Goal: Task Accomplishment & Management: Manage account settings

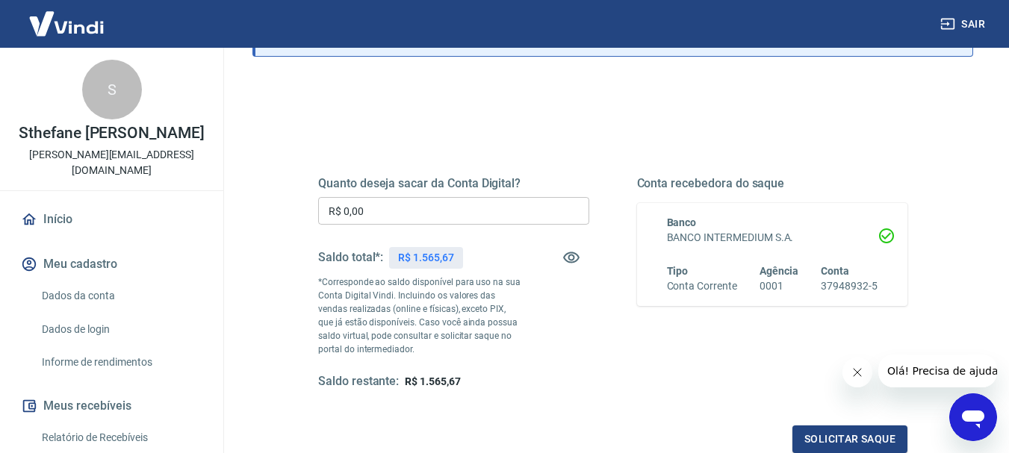
scroll to position [149, 0]
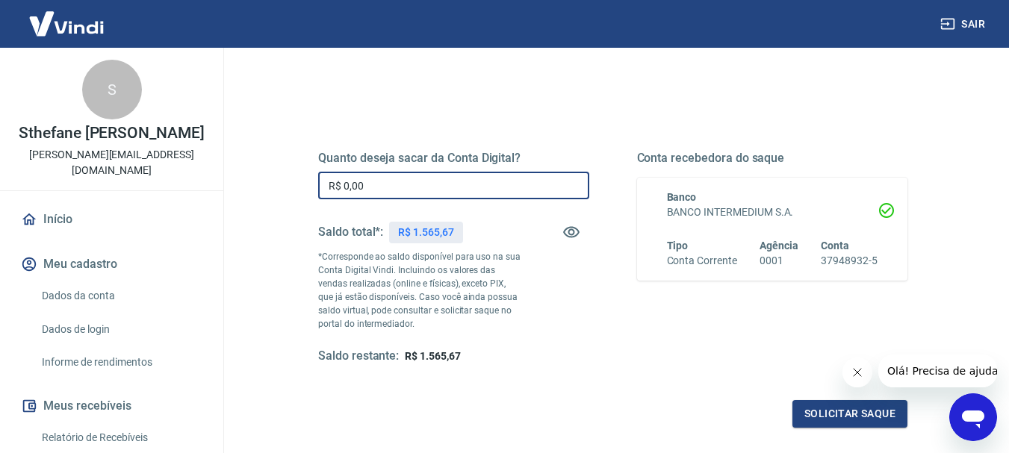
click at [381, 189] on input "R$ 0,00" at bounding box center [453, 186] width 271 height 28
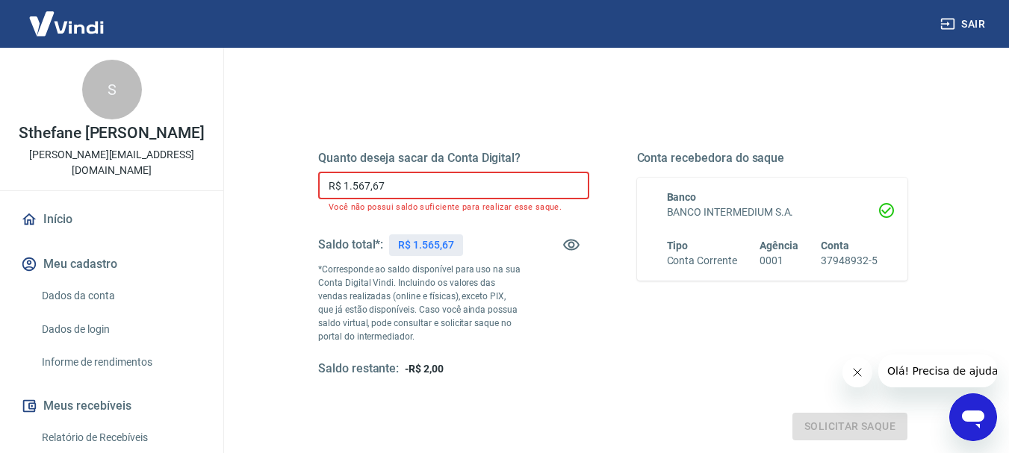
drag, startPoint x: 367, startPoint y: 193, endPoint x: 408, endPoint y: 196, distance: 41.9
click at [408, 196] on input "R$ 1.567,67" at bounding box center [453, 186] width 271 height 28
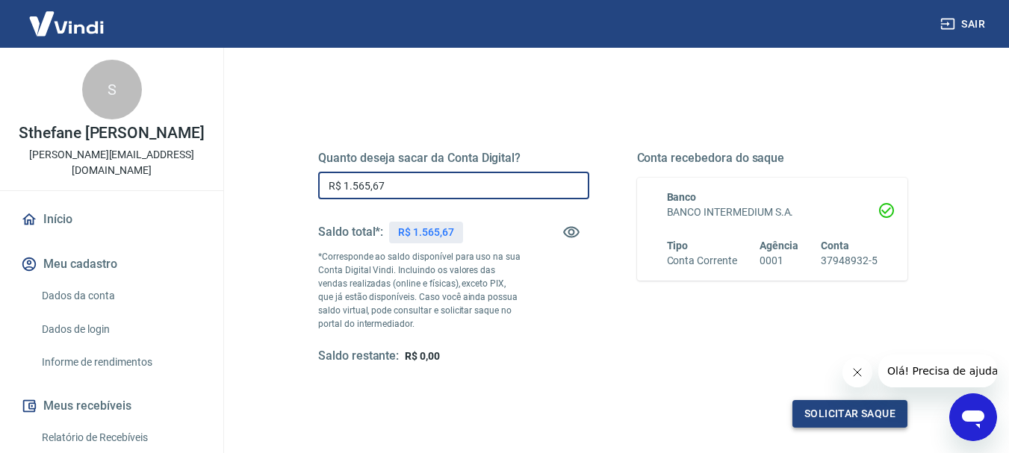
type input "R$ 1.565,67"
click at [876, 411] on button "Solicitar saque" at bounding box center [849, 414] width 115 height 28
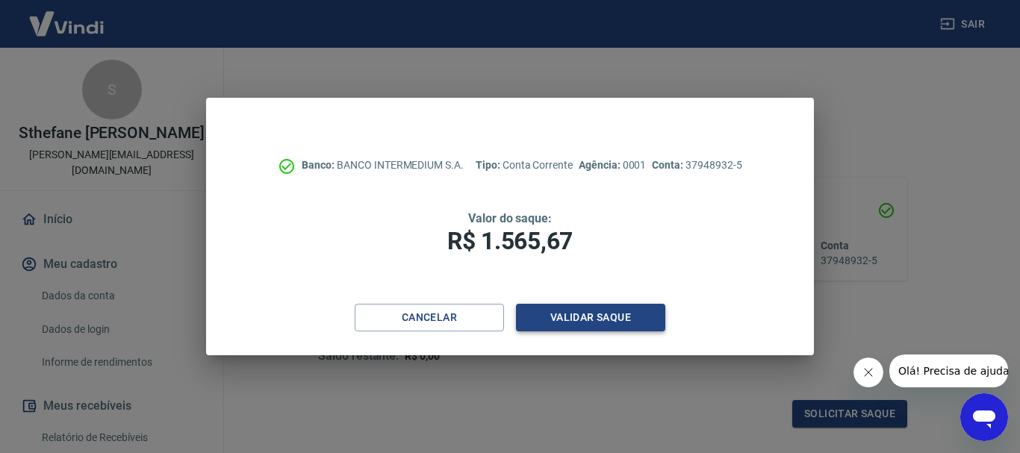
click at [548, 317] on button "Validar saque" at bounding box center [590, 318] width 149 height 28
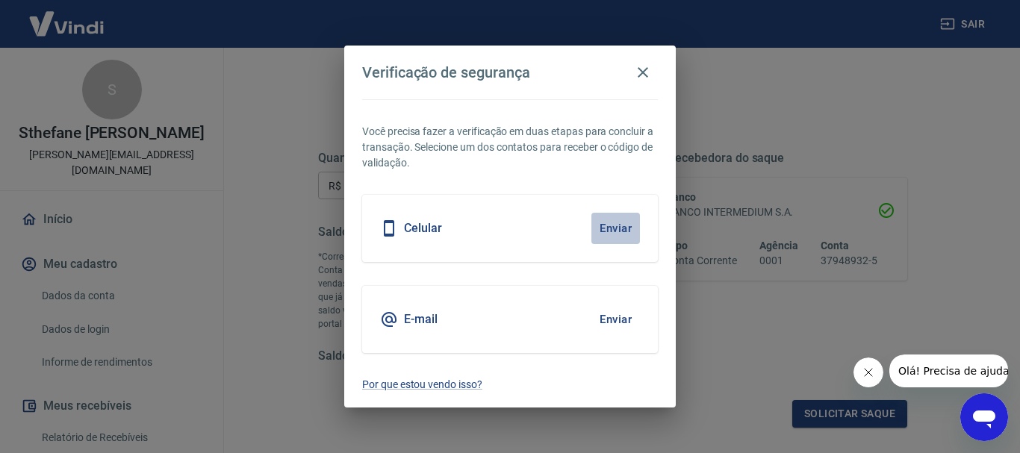
click at [610, 222] on button "Enviar" at bounding box center [615, 228] width 49 height 31
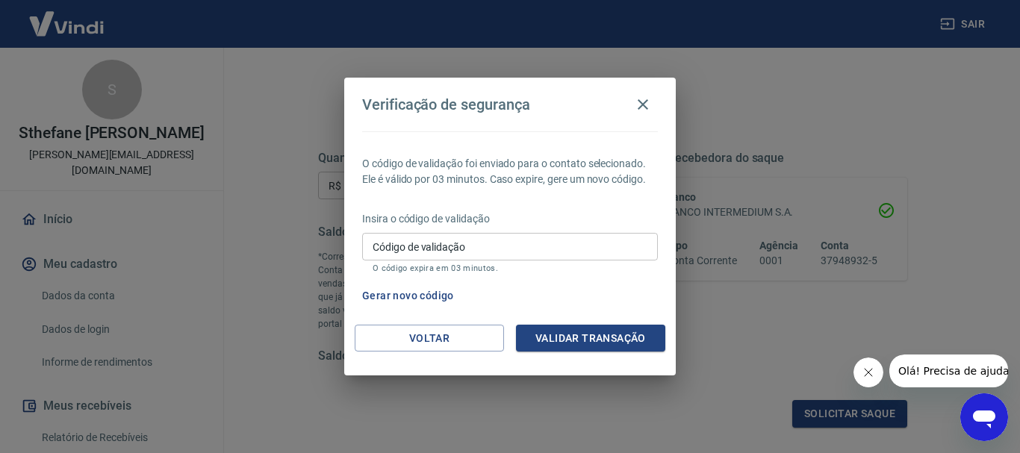
click at [493, 241] on input "Código de validação" at bounding box center [510, 247] width 296 height 28
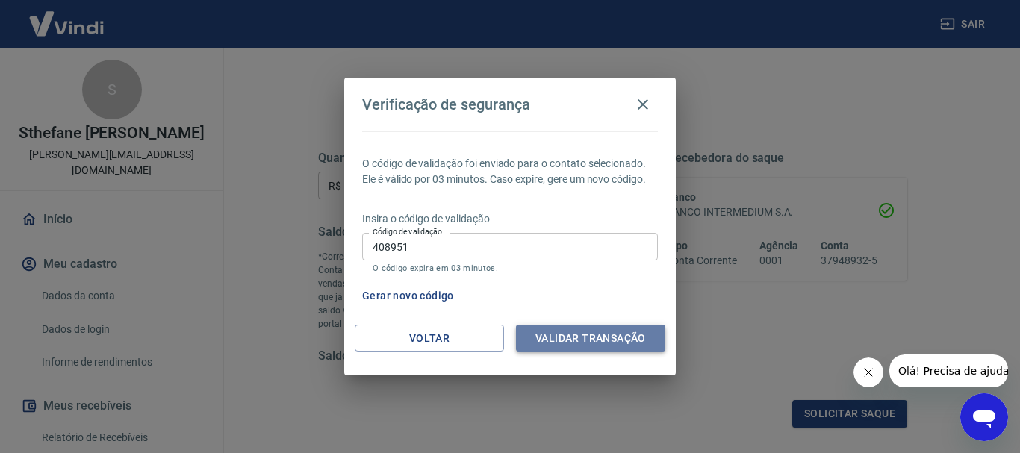
click at [552, 336] on button "Validar transação" at bounding box center [590, 339] width 149 height 28
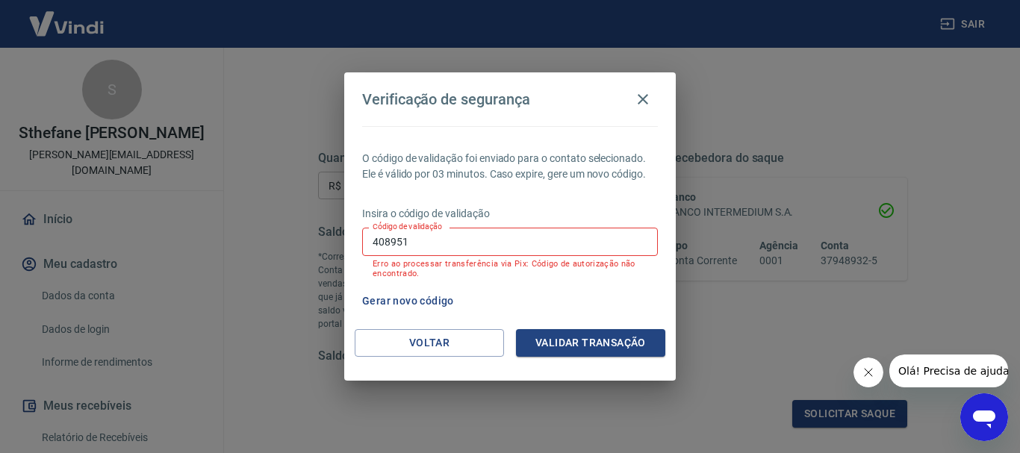
click at [399, 244] on input "408951" at bounding box center [510, 242] width 296 height 28
click at [431, 245] on input "408951" at bounding box center [510, 242] width 296 height 28
type input "408951"
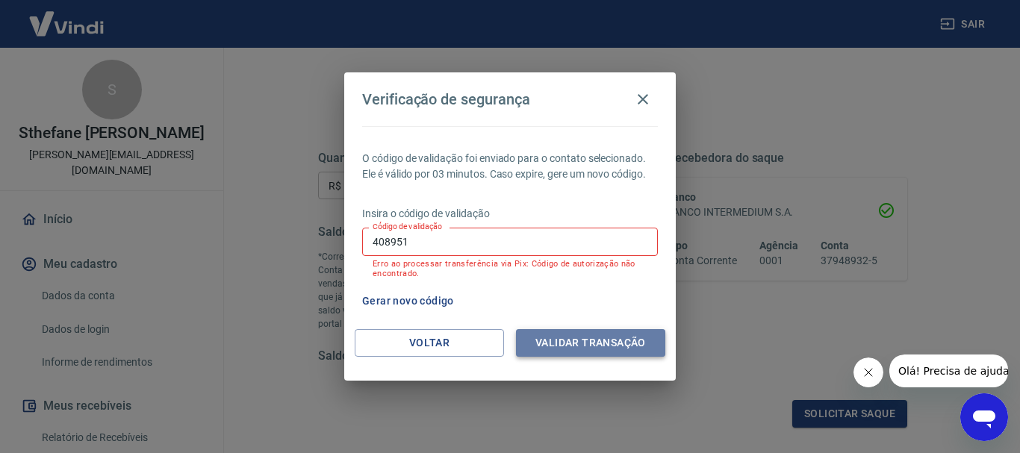
click at [558, 340] on button "Validar transação" at bounding box center [590, 343] width 149 height 28
click at [417, 243] on input "408951" at bounding box center [510, 242] width 296 height 28
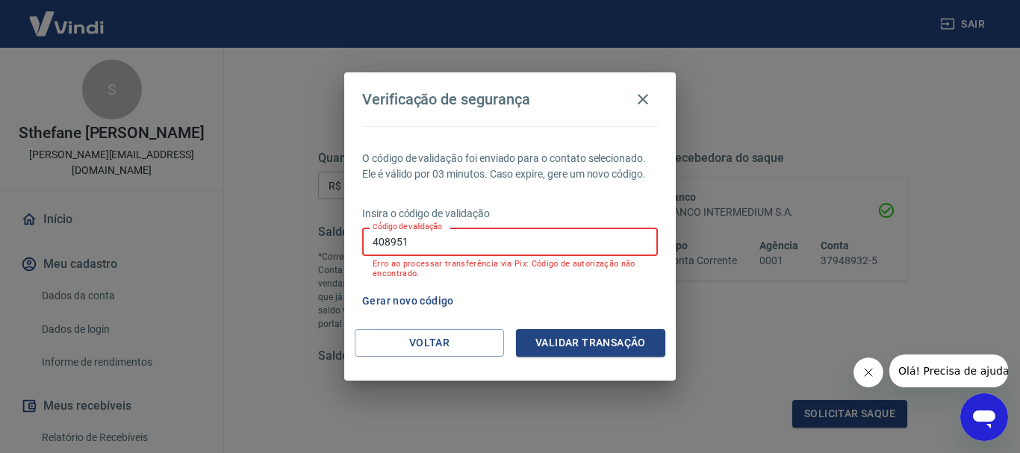
click at [417, 243] on input "408951" at bounding box center [510, 242] width 296 height 28
click at [408, 304] on button "Gerar novo código" at bounding box center [408, 301] width 104 height 28
click at [402, 237] on input "Código de validação" at bounding box center [510, 242] width 296 height 28
click at [647, 102] on icon "button" at bounding box center [643, 99] width 18 height 18
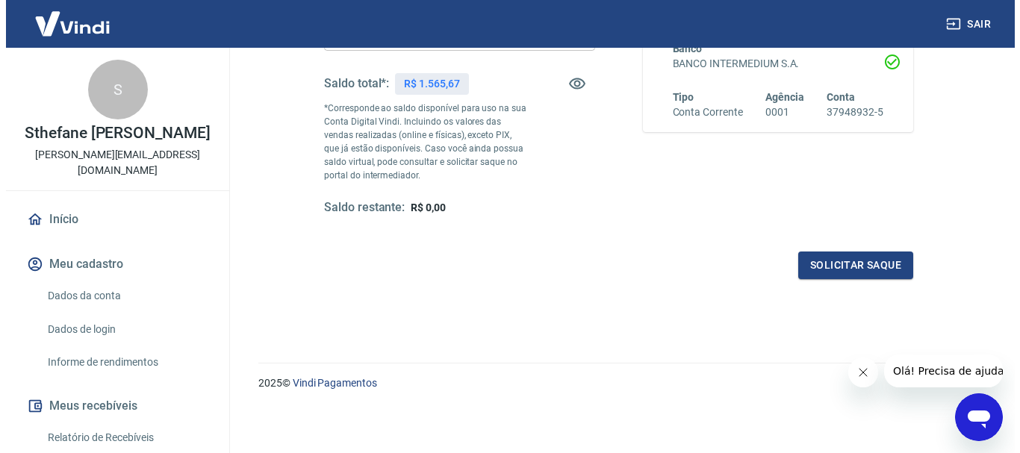
scroll to position [299, 0]
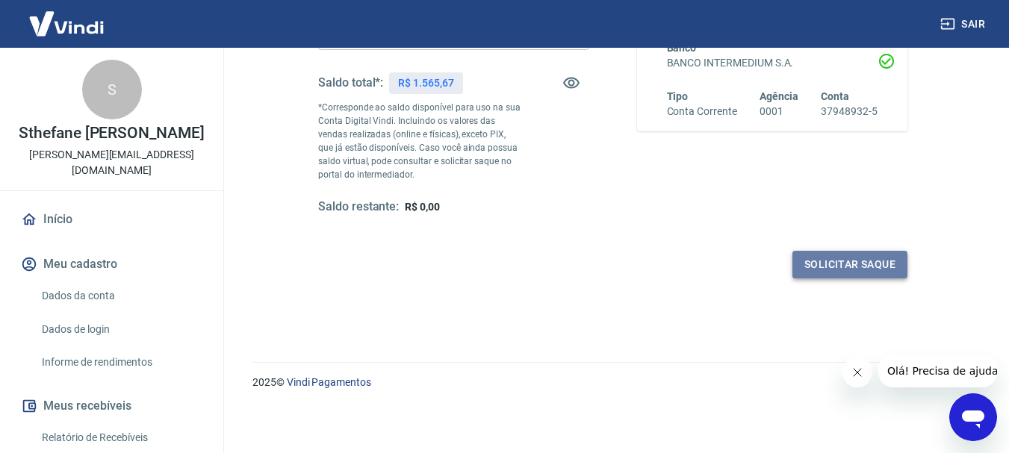
click at [853, 270] on button "Solicitar saque" at bounding box center [849, 265] width 115 height 28
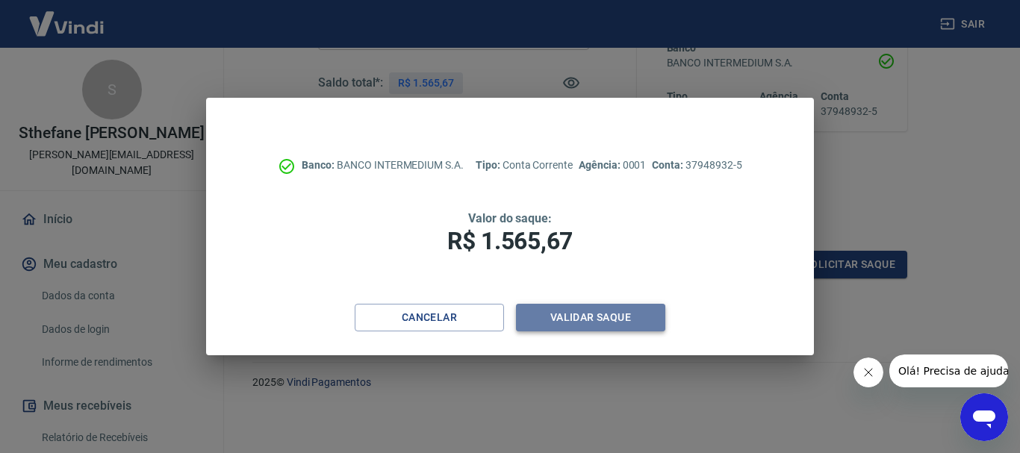
click at [598, 320] on button "Validar saque" at bounding box center [590, 318] width 149 height 28
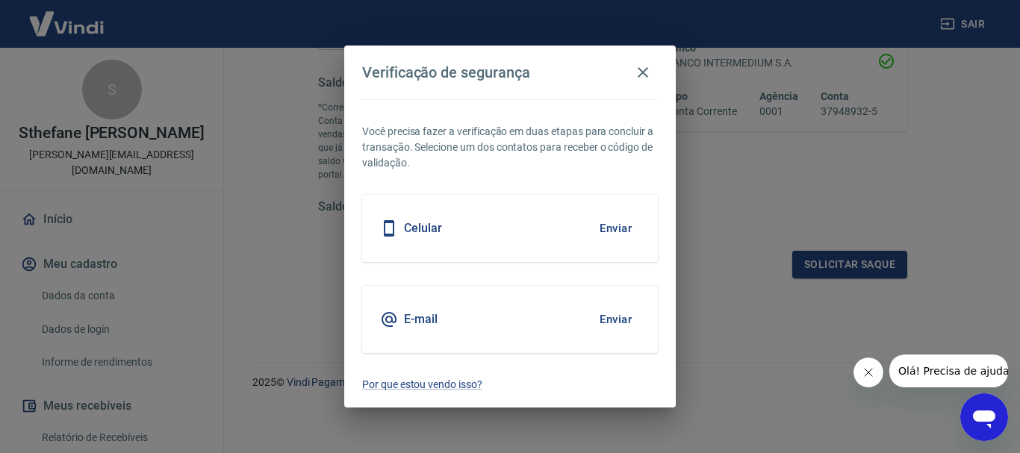
click at [608, 326] on button "Enviar" at bounding box center [615, 319] width 49 height 31
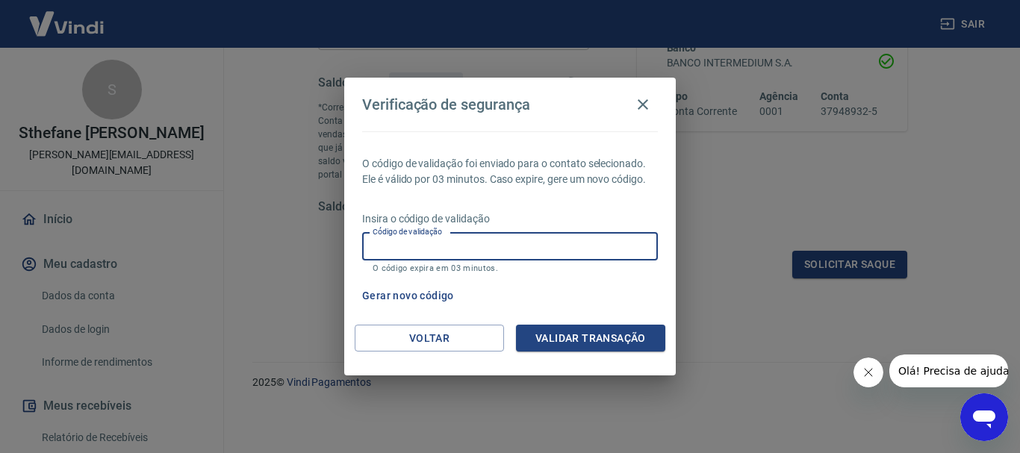
drag, startPoint x: 416, startPoint y: 252, endPoint x: 439, endPoint y: 246, distance: 24.1
click at [417, 252] on input "Código de validação" at bounding box center [510, 247] width 296 height 28
type input "991828"
click at [550, 338] on button "Validar transação" at bounding box center [590, 339] width 149 height 28
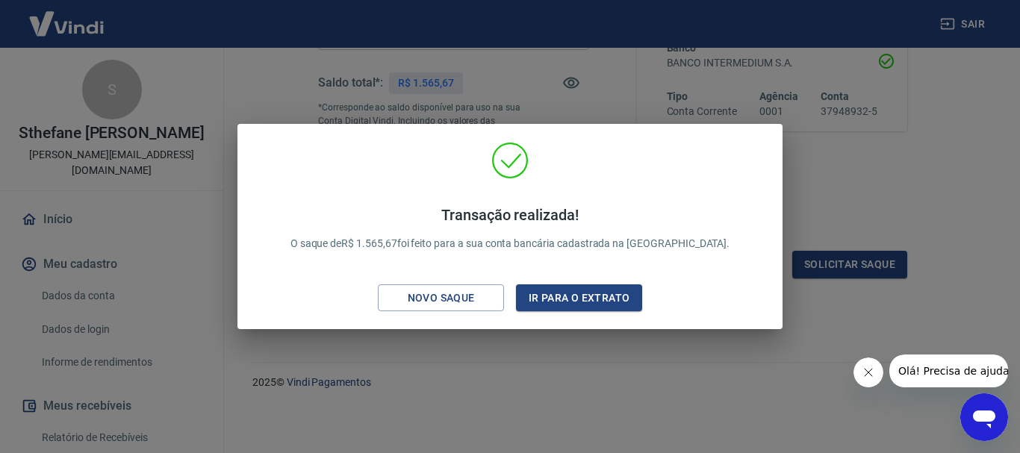
drag, startPoint x: 624, startPoint y: 272, endPoint x: 793, endPoint y: 290, distance: 169.8
click at [631, 271] on div "Transação realizada! O saque de R$ 1.565,67 foi feito para a sua conta bancária…" at bounding box center [509, 230] width 521 height 176
click at [918, 273] on div "Transação realizada! O saque de R$ 1.565,67 foi feito para a sua conta bancária…" at bounding box center [510, 226] width 1020 height 453
